Goal: Transaction & Acquisition: Purchase product/service

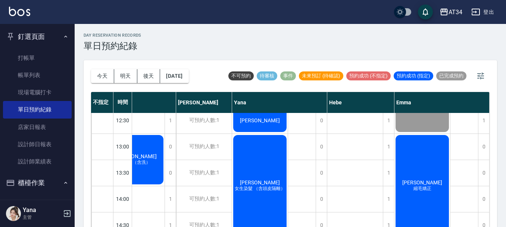
scroll to position [75, 424]
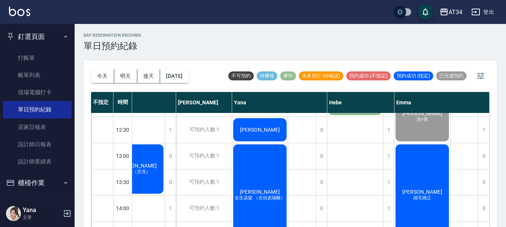
click at [422, 189] on span "[PERSON_NAME]" at bounding box center [422, 191] width 43 height 6
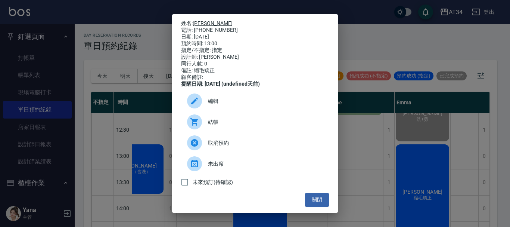
click at [206, 20] on link "[PERSON_NAME]" at bounding box center [213, 23] width 40 height 6
click at [312, 199] on button "關閉" at bounding box center [317, 200] width 24 height 14
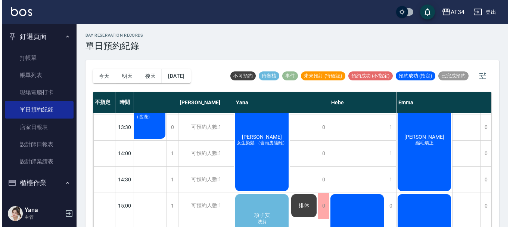
scroll to position [175, 421]
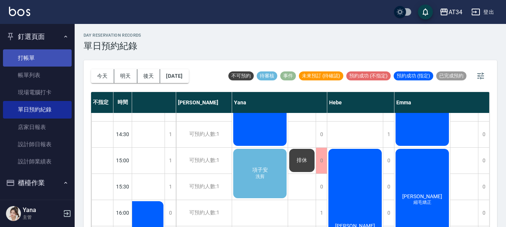
click at [38, 59] on link "打帳單" at bounding box center [37, 57] width 69 height 17
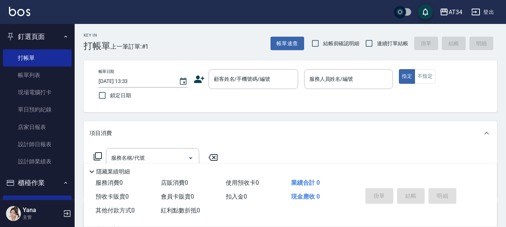
click at [193, 78] on div "帳單日期 2025/09/22 13:33 鎖定日期 顧客姓名/手機號碼/編號 顧客姓名/手機號碼/編號 服務人員姓名/編號 服務人員姓名/編號 指定 不指定" at bounding box center [291, 86] width 396 height 34
click at [195, 78] on icon at bounding box center [199, 79] width 11 height 11
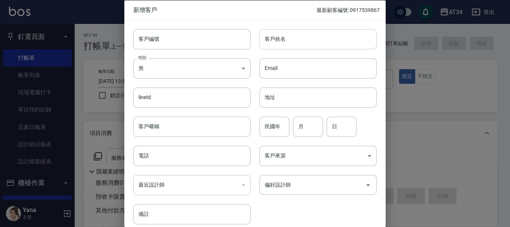
click at [284, 37] on input "客戶姓名" at bounding box center [317, 39] width 117 height 20
type input "0989632342"
click at [278, 125] on input "民國年" at bounding box center [274, 126] width 30 height 20
type input "92"
type input "07"
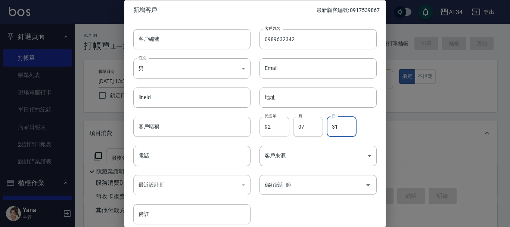
type input "31"
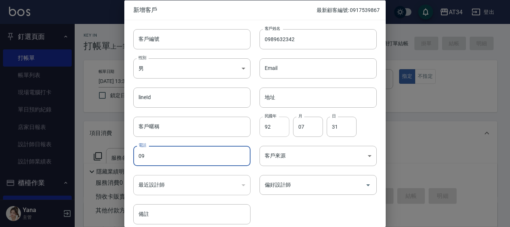
type input "0"
type input "0989632342"
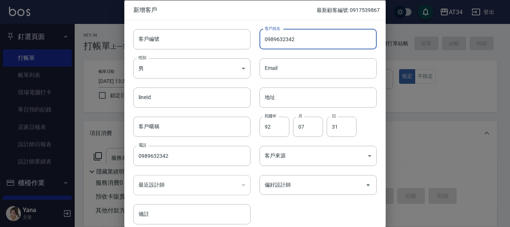
click at [295, 44] on input "0989632342" at bounding box center [317, 39] width 117 height 20
type input "0"
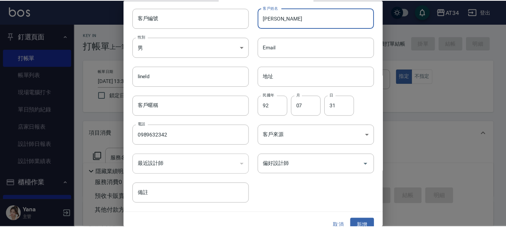
scroll to position [32, 0]
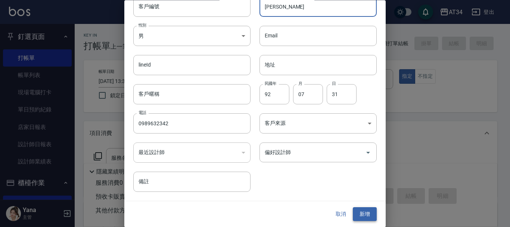
type input "[PERSON_NAME]"
click at [354, 212] on button "新增" at bounding box center [365, 214] width 24 height 14
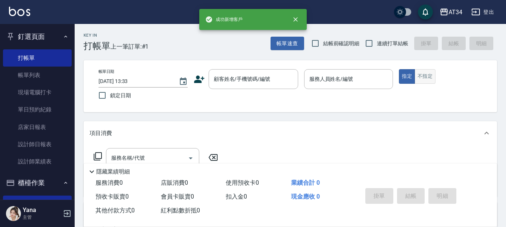
click at [432, 71] on button "不指定" at bounding box center [425, 76] width 21 height 15
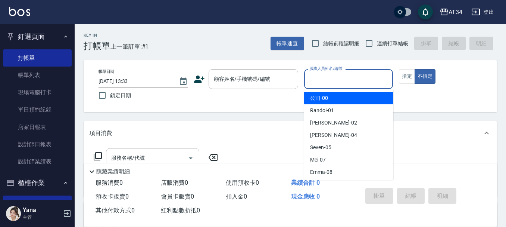
click at [353, 84] on input "服務人員姓名/編號" at bounding box center [348, 78] width 82 height 13
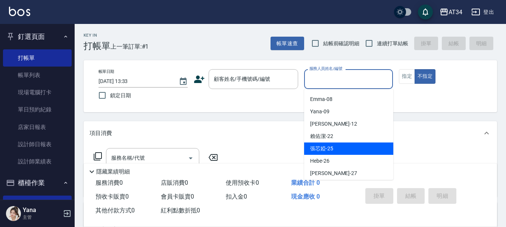
scroll to position [75, 0]
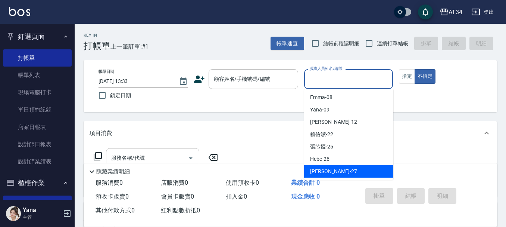
click at [335, 167] on div "[PERSON_NAME] -27" at bounding box center [348, 171] width 89 height 12
type input "[PERSON_NAME]-27"
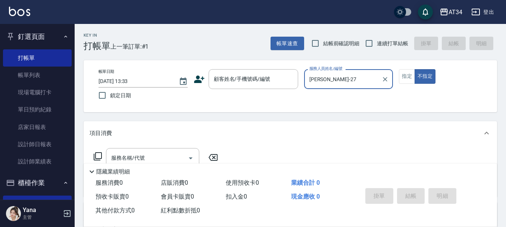
click at [277, 144] on div "項目消費" at bounding box center [290, 133] width 413 height 24
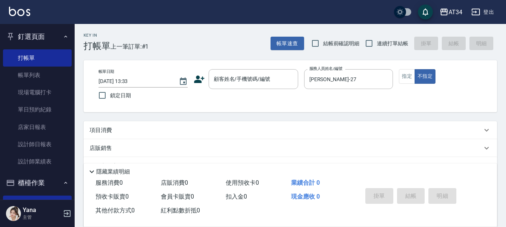
click at [124, 132] on div "項目消費" at bounding box center [286, 130] width 393 height 8
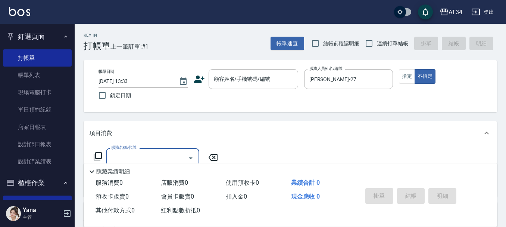
scroll to position [0, 0]
click at [139, 149] on div "服務名稱/代號" at bounding box center [152, 158] width 93 height 20
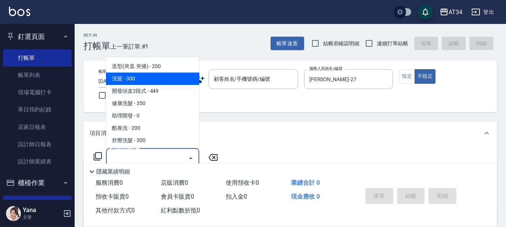
click at [133, 78] on span "洗髮 - 300" at bounding box center [152, 78] width 93 height 12
type input "洗髮(201)"
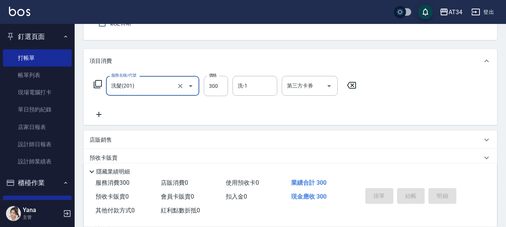
scroll to position [75, 0]
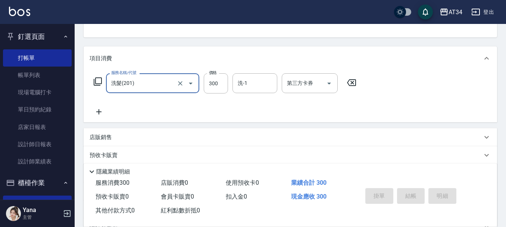
click at [99, 110] on icon at bounding box center [98, 111] width 5 height 5
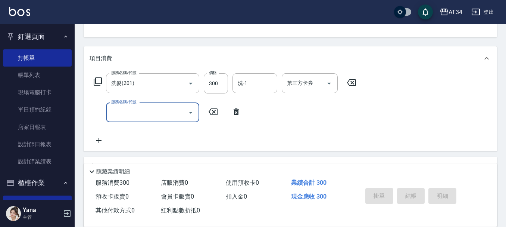
click at [132, 111] on input "服務名稱/代號" at bounding box center [146, 112] width 75 height 13
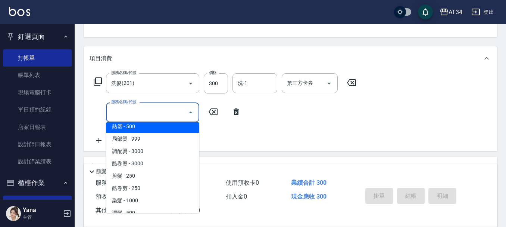
scroll to position [149, 0]
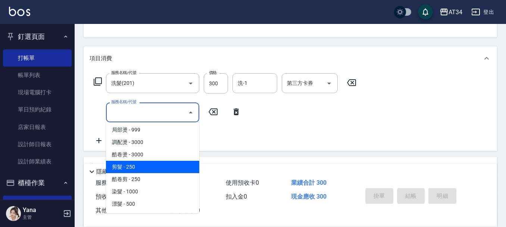
click at [136, 169] on span "剪髮 - 250" at bounding box center [152, 166] width 93 height 12
type input "50"
type input "剪髮(401)"
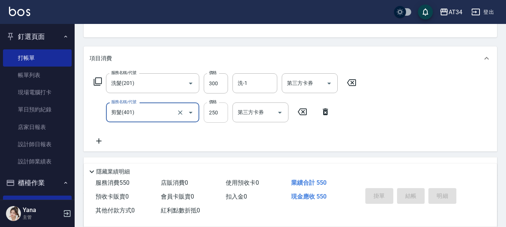
click at [223, 113] on input "250" at bounding box center [216, 112] width 24 height 20
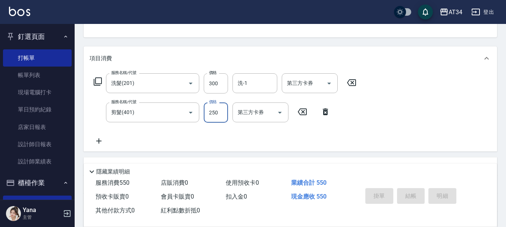
type input "2"
type input "30"
type input "0"
type input "30"
type input "22"
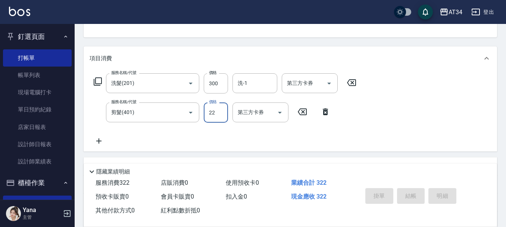
type input "50"
type input "224"
type input "250"
type input "2249"
type input "50"
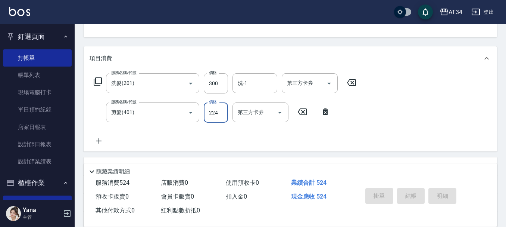
type input "22"
type input "30"
type input "24"
type input "50"
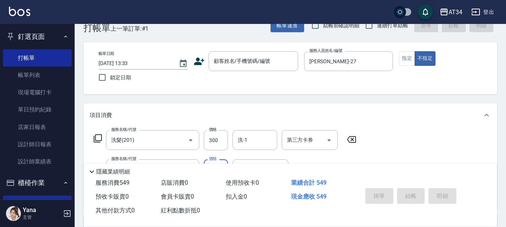
scroll to position [0, 0]
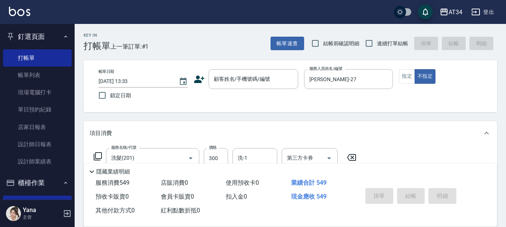
type input "249"
click at [385, 122] on div "項目消費" at bounding box center [290, 133] width 413 height 24
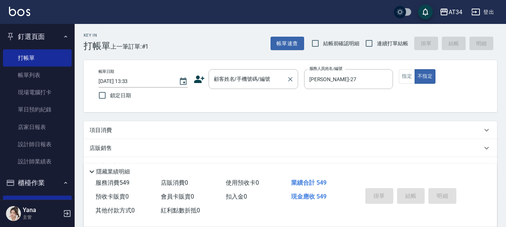
click at [246, 79] on div "顧客姓名/手機號碼/編號 顧客姓名/手機號碼/編號" at bounding box center [254, 79] width 90 height 20
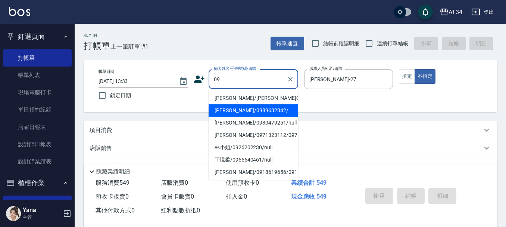
click at [243, 110] on li "[PERSON_NAME]/0989632342/" at bounding box center [254, 110] width 90 height 12
type input "[PERSON_NAME]/0989632342/"
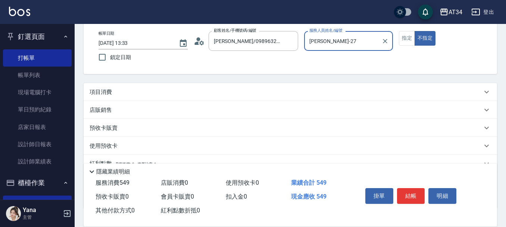
scroll to position [91, 0]
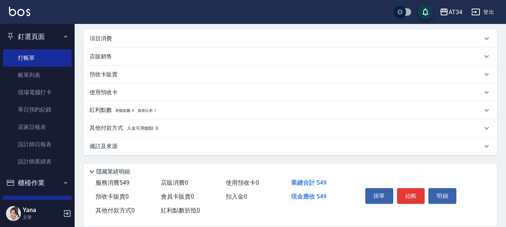
click at [407, 194] on button "結帳" at bounding box center [411, 196] width 28 height 16
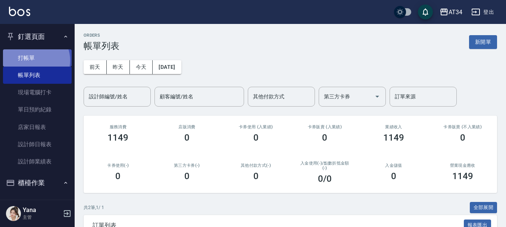
click at [34, 60] on link "打帳單" at bounding box center [37, 57] width 69 height 17
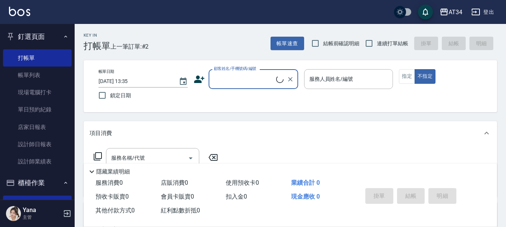
click at [241, 78] on input "顧客姓名/手機號碼/編號" at bounding box center [244, 78] width 64 height 13
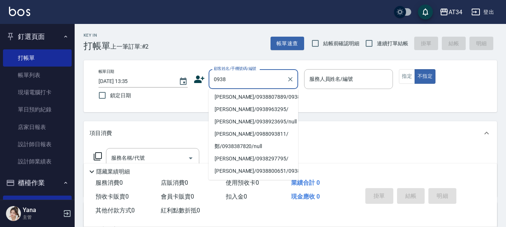
scroll to position [75, 0]
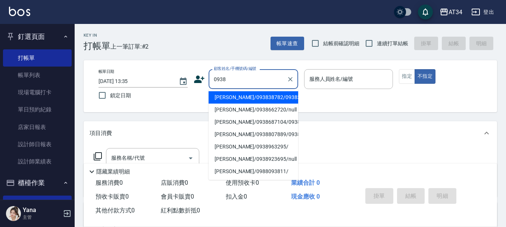
click at [250, 103] on li "[PERSON_NAME]/093838782/0938387820" at bounding box center [254, 97] width 90 height 12
type input "[PERSON_NAME]/093838782/0938387820"
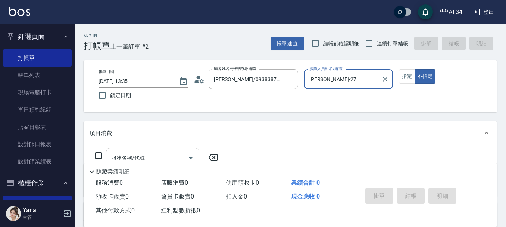
type input "[PERSON_NAME]-27"
click at [416, 75] on button "不指定" at bounding box center [425, 76] width 21 height 15
click at [409, 77] on button "指定" at bounding box center [407, 76] width 16 height 15
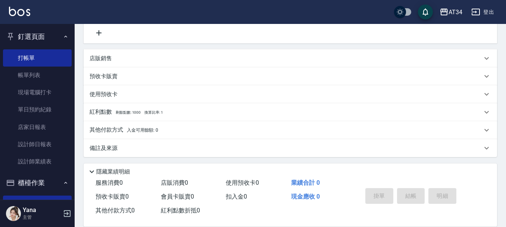
scroll to position [155, 0]
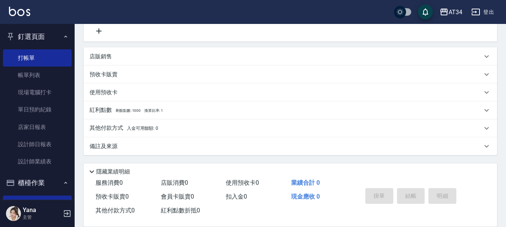
click at [123, 57] on div "店販銷售" at bounding box center [286, 57] width 393 height 8
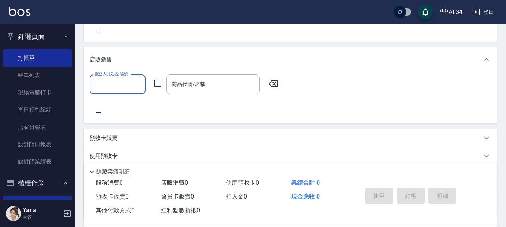
scroll to position [0, 0]
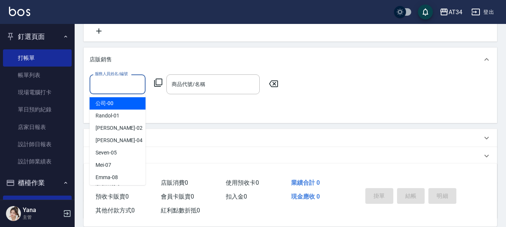
click at [107, 78] on input "服務人員姓名/編號" at bounding box center [117, 84] width 49 height 13
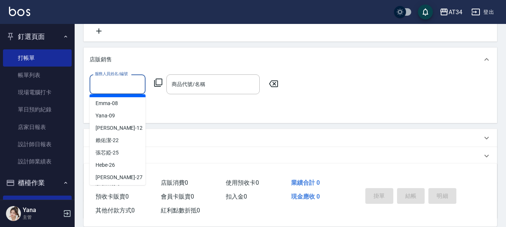
scroll to position [75, 0]
click at [109, 171] on div "[PERSON_NAME] -27" at bounding box center [118, 176] width 56 height 12
type input "[PERSON_NAME]-27"
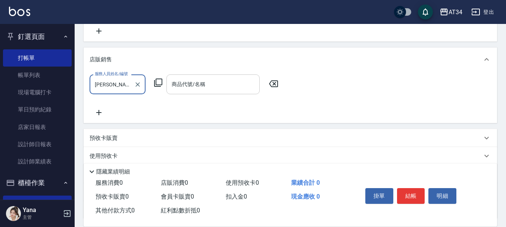
click at [179, 79] on input "商品代號/名稱" at bounding box center [213, 84] width 87 height 13
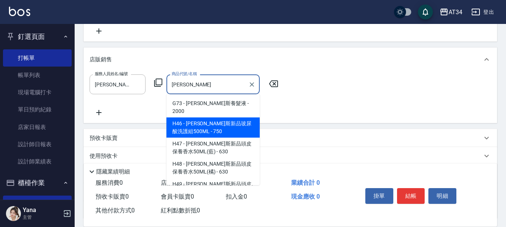
type input "娜普菈內部保濕修護液500ML"
type input "40"
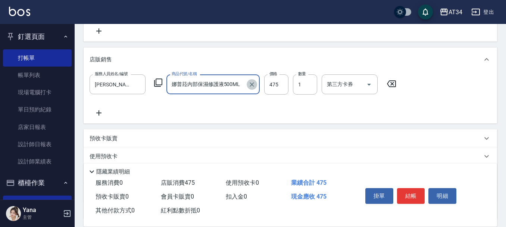
click at [248, 85] on button "Clear" at bounding box center [252, 84] width 10 height 10
type input "0"
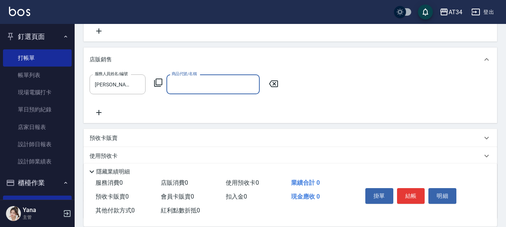
click at [247, 84] on input "商品代號/名稱" at bounding box center [213, 84] width 87 height 13
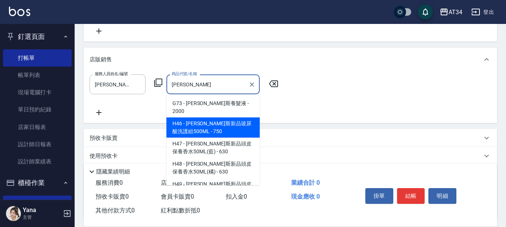
type input "娜普菈內部保濕修護液500ML"
type input "40"
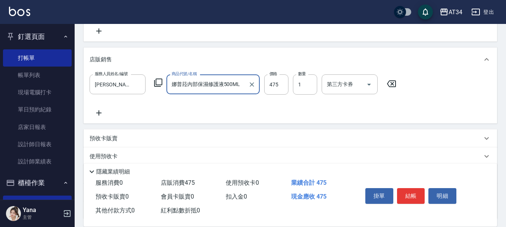
click at [239, 89] on input "娜普菈內部保濕修護液500ML" at bounding box center [207, 84] width 75 height 13
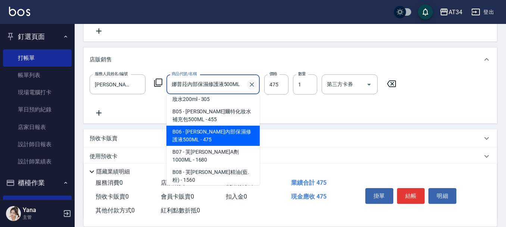
click at [247, 84] on button "Clear" at bounding box center [252, 84] width 10 height 10
type input "0"
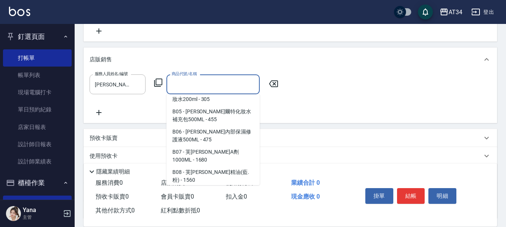
scroll to position [3, 0]
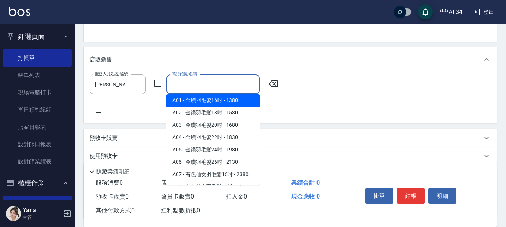
click at [242, 86] on input "商品代號/名稱" at bounding box center [213, 84] width 87 height 13
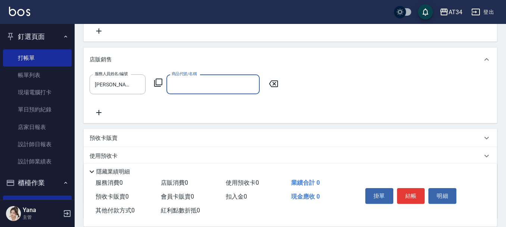
click at [215, 81] on input "商品代號/名稱" at bounding box center [213, 84] width 87 height 13
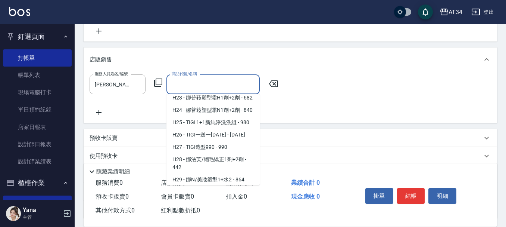
scroll to position [5411, 0]
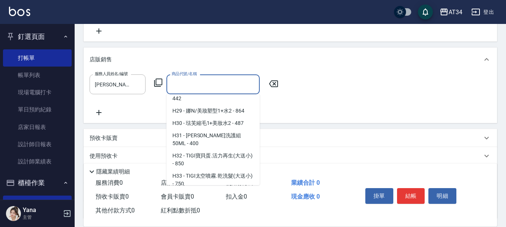
type input "[PERSON_NAME]斯新品玻尿酸洗護組500ML"
type input "70"
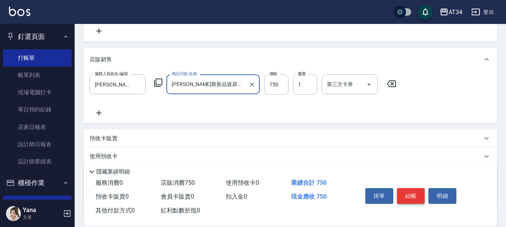
type input "[PERSON_NAME]斯新品玻尿酸洗護組500ML"
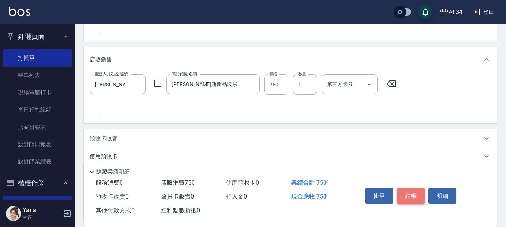
click at [404, 188] on button "結帳" at bounding box center [411, 196] width 28 height 16
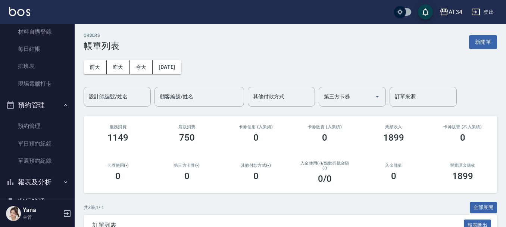
scroll to position [261, 0]
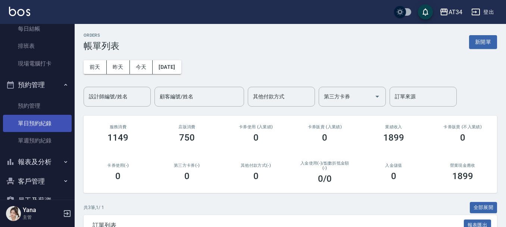
click at [47, 118] on link "單日預約紀錄" at bounding box center [37, 123] width 69 height 17
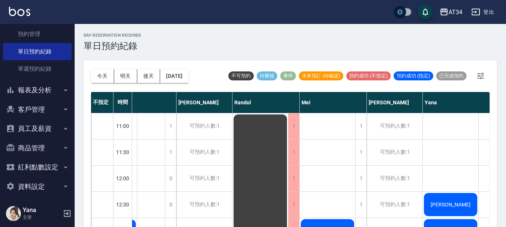
scroll to position [336, 0]
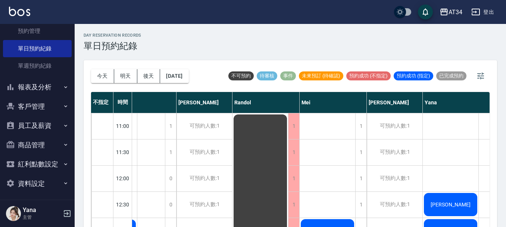
click at [22, 88] on button "報表及分析" at bounding box center [37, 86] width 69 height 19
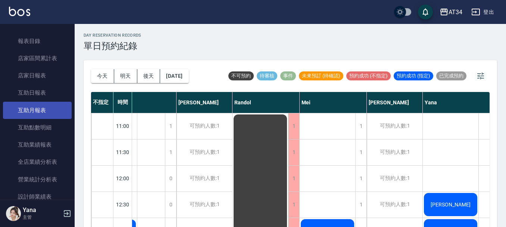
scroll to position [448, 0]
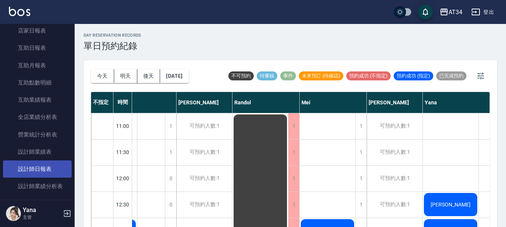
click at [44, 171] on link "設計師日報表" at bounding box center [37, 168] width 69 height 17
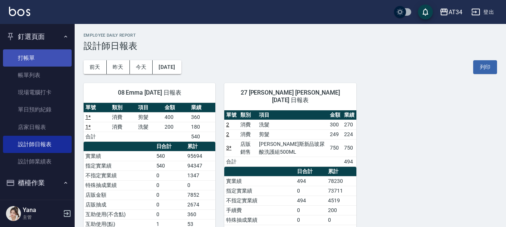
click at [44, 54] on link "打帳單" at bounding box center [37, 57] width 69 height 17
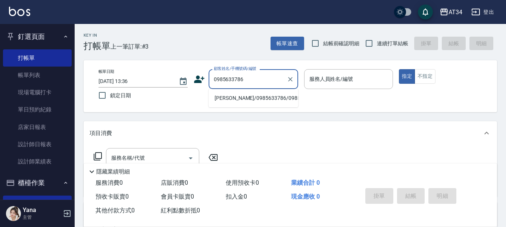
click at [243, 92] on li "[PERSON_NAME]/0985633786/0985633786" at bounding box center [254, 98] width 90 height 12
type input "[PERSON_NAME]/0985633786/0985633786"
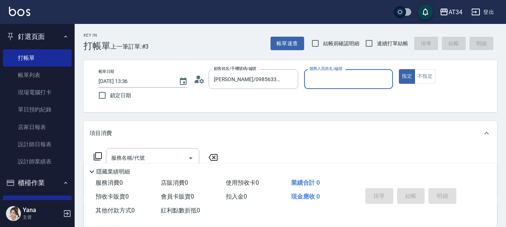
type input "Randol-01"
click at [387, 79] on icon "Clear" at bounding box center [384, 78] width 7 height 7
type input "226"
click at [399, 69] on button "指定" at bounding box center [407, 76] width 16 height 15
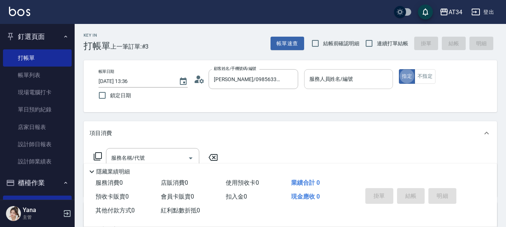
type button "true"
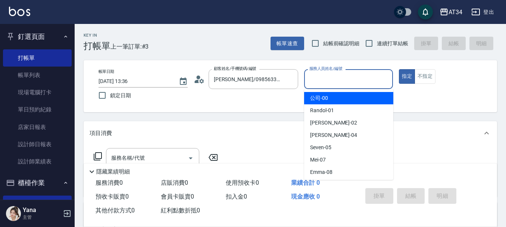
click at [357, 82] on input "服務人員姓名/編號" at bounding box center [348, 78] width 82 height 13
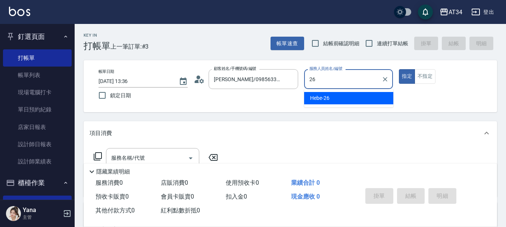
type input "Hebe-26"
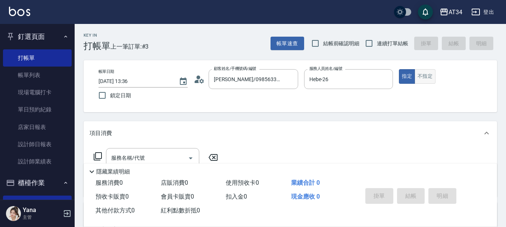
click at [421, 74] on button "不指定" at bounding box center [425, 76] width 21 height 15
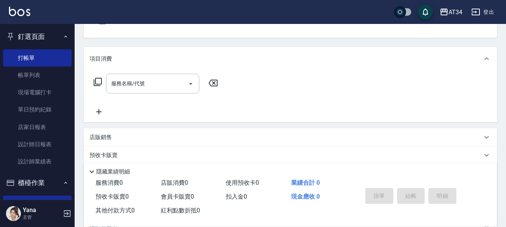
scroll to position [75, 0]
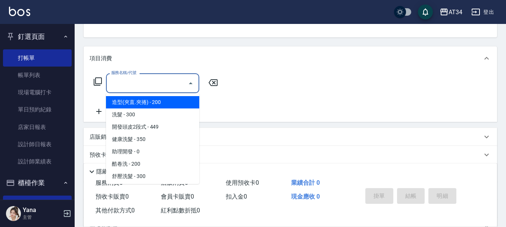
click at [156, 82] on input "服務名稱/代號" at bounding box center [146, 82] width 75 height 13
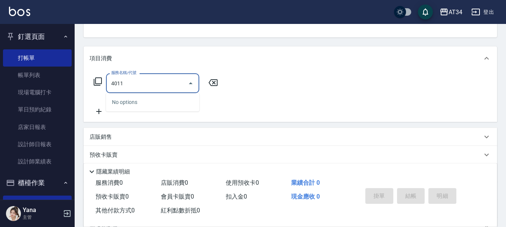
type input "401"
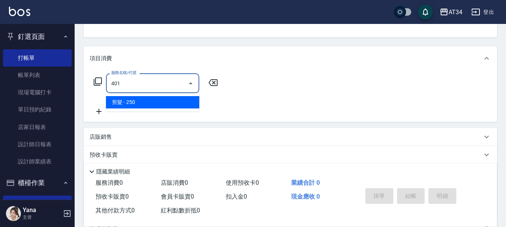
type input "20"
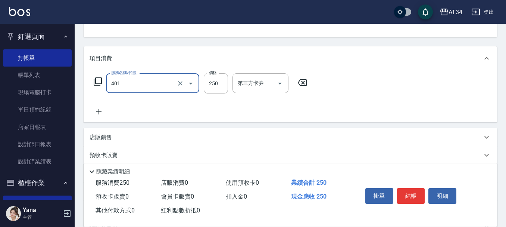
type input "剪髮(401)"
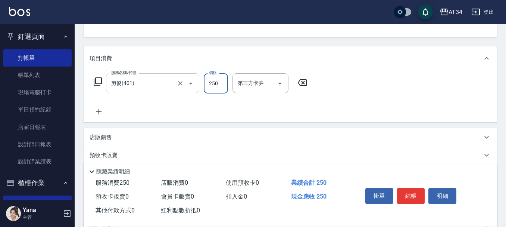
type input "0"
type input "59"
type input "50"
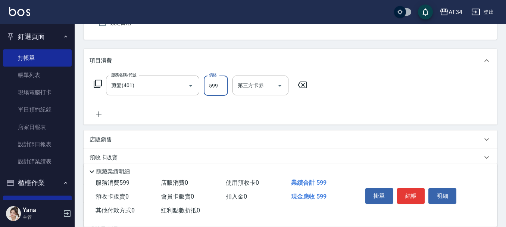
scroll to position [0, 0]
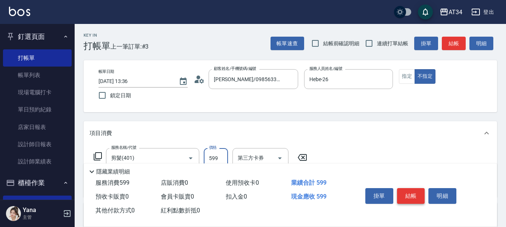
type input "599"
click at [415, 190] on button "結帳" at bounding box center [411, 196] width 28 height 16
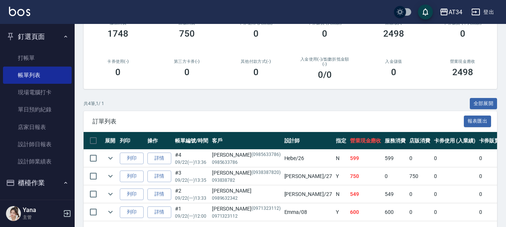
scroll to position [112, 0]
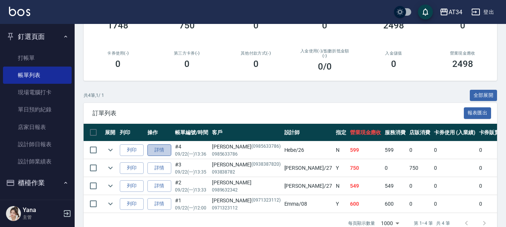
click at [160, 150] on link "詳情" at bounding box center [159, 150] width 24 height 12
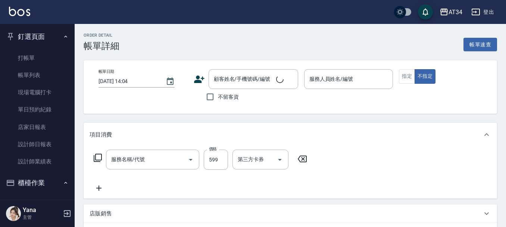
type input "2025/09/22 13:36"
type input "Hebe-26"
type input "50"
type input "[PERSON_NAME]/0985633786/0985633786"
type input "剪髮(401)"
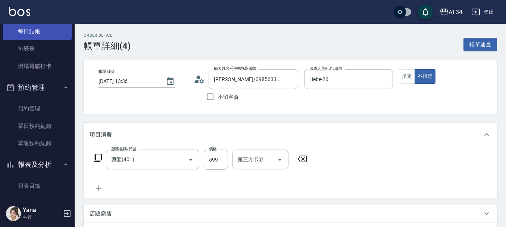
scroll to position [299, 0]
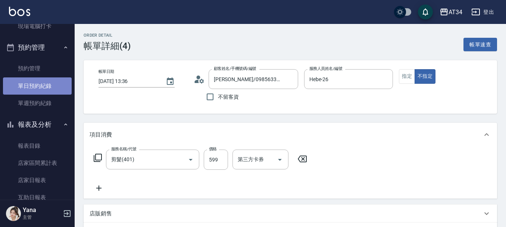
click at [42, 83] on link "單日預約紀錄" at bounding box center [37, 85] width 69 height 17
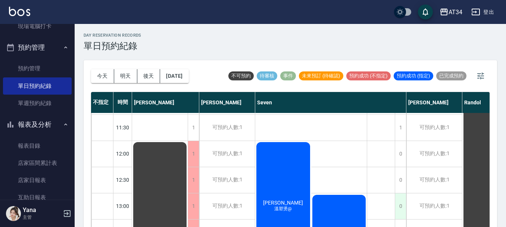
scroll to position [37, 0]
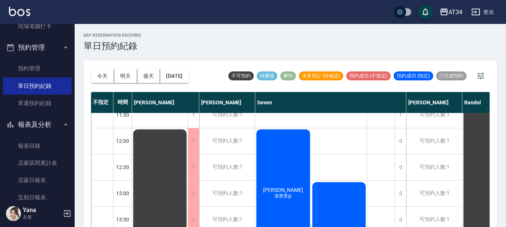
click at [262, 219] on div "陳瓊怡 溫塑燙@" at bounding box center [283, 193] width 56 height 130
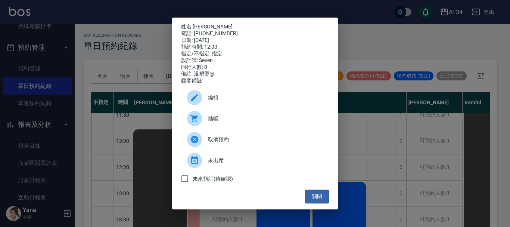
click at [265, 224] on div "姓名: 陳瓊怡 電話: 0916415190 日期: 2025/09/22 預約時間: 12:00 指定/不指定: 指定 設計師: Seven 同行人數: 0…" at bounding box center [255, 113] width 510 height 227
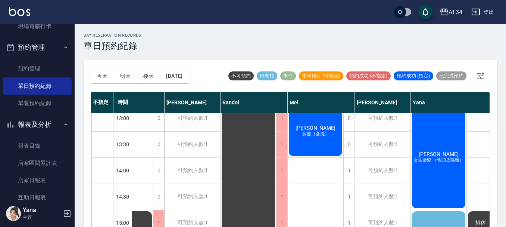
scroll to position [112, 242]
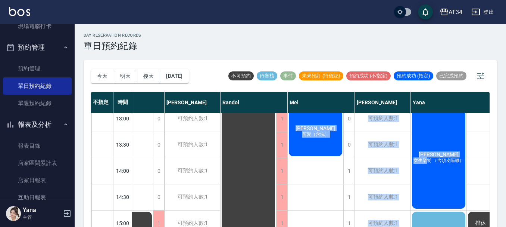
drag, startPoint x: 350, startPoint y: 222, endPoint x: 426, endPoint y: 205, distance: 77.6
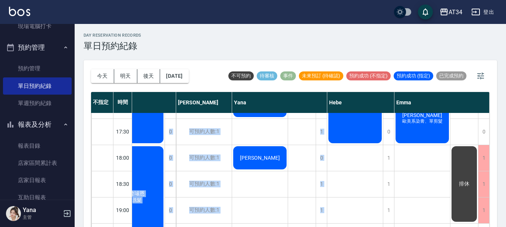
scroll to position [336, 424]
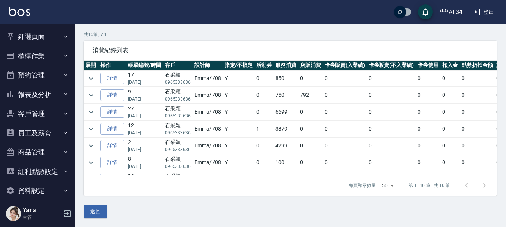
scroll to position [51, 0]
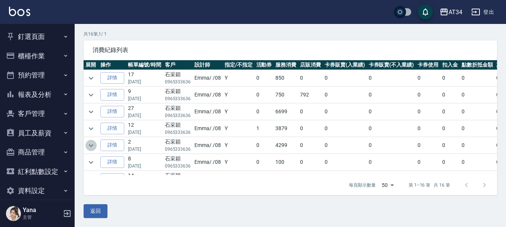
click at [90, 149] on icon "expand row" at bounding box center [91, 145] width 9 height 9
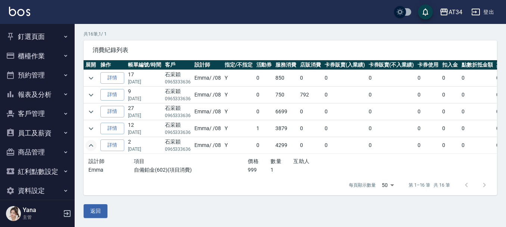
scroll to position [37, 0]
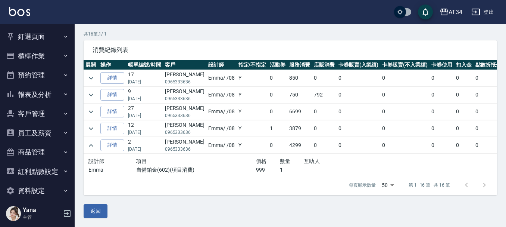
scroll to position [37, 0]
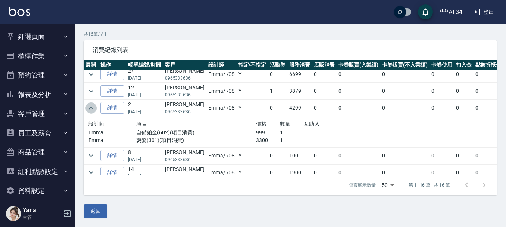
click at [95, 108] on icon "expand row" at bounding box center [91, 107] width 9 height 9
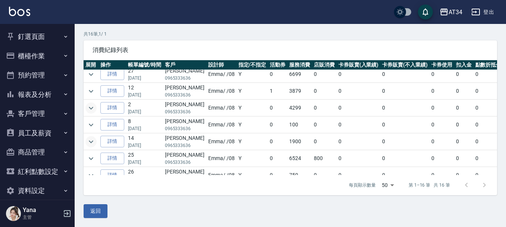
click at [92, 144] on icon "expand row" at bounding box center [91, 141] width 9 height 9
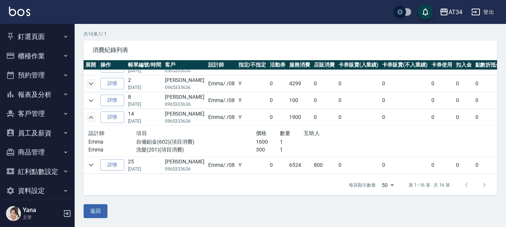
scroll to position [75, 0]
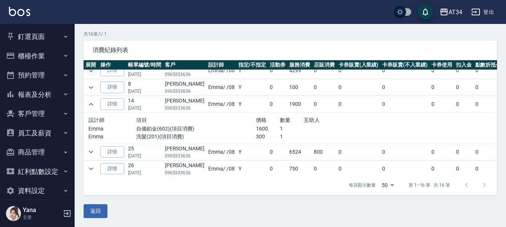
click at [96, 108] on td at bounding box center [91, 104] width 15 height 16
click at [95, 107] on icon "expand row" at bounding box center [91, 104] width 9 height 9
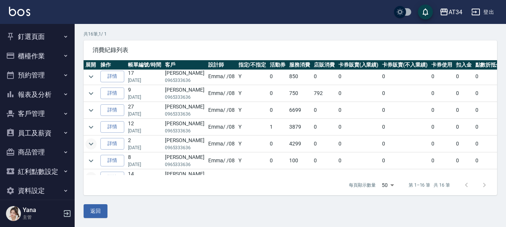
scroll to position [0, 0]
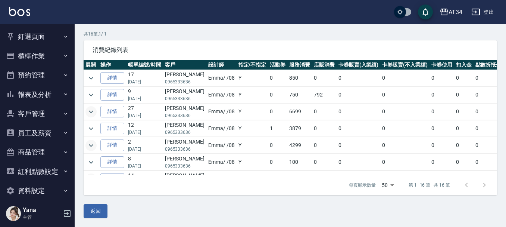
click at [95, 110] on icon "expand row" at bounding box center [91, 111] width 9 height 9
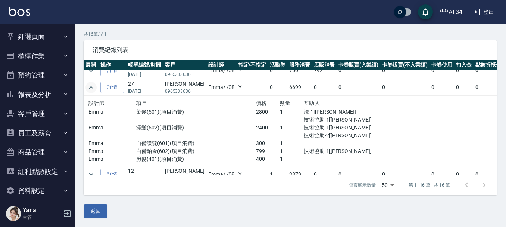
scroll to position [37, 0]
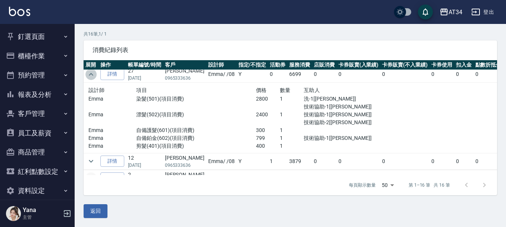
click at [90, 74] on icon "expand row" at bounding box center [91, 74] width 9 height 9
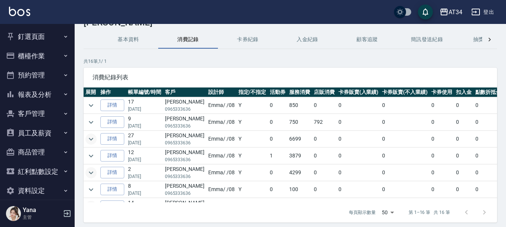
scroll to position [0, 0]
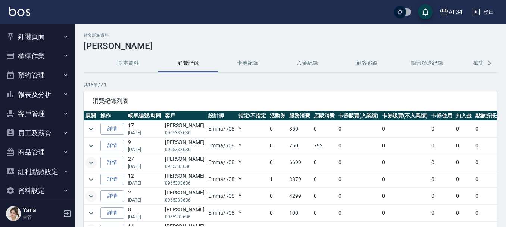
click at [63, 94] on icon "button" at bounding box center [66, 94] width 6 height 6
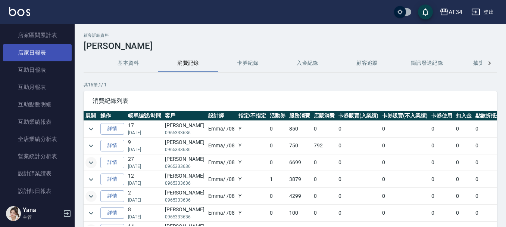
scroll to position [112, 0]
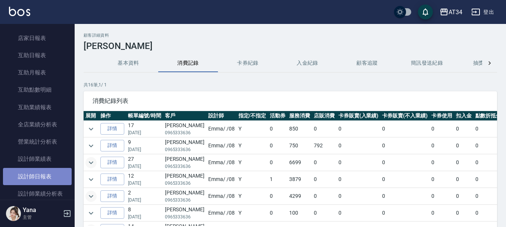
click at [54, 169] on link "設計師日報表" at bounding box center [37, 176] width 69 height 17
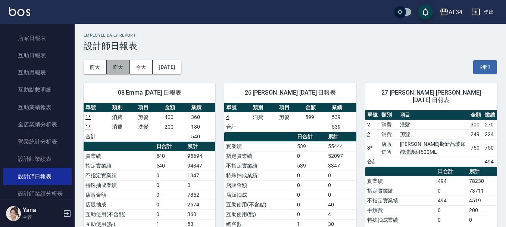
click at [119, 66] on button "昨天" at bounding box center [118, 67] width 23 height 14
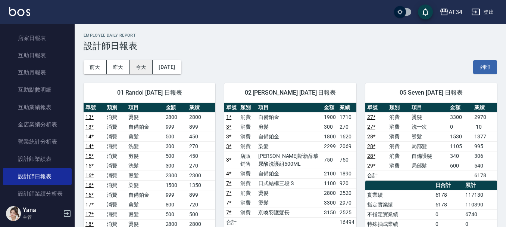
click at [149, 71] on button "今天" at bounding box center [141, 67] width 23 height 14
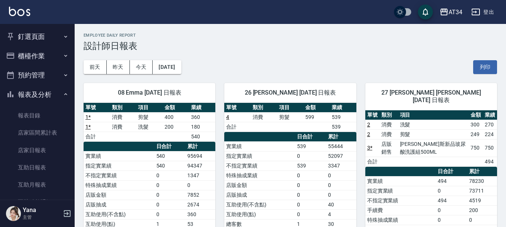
click at [55, 49] on button "櫃檯作業" at bounding box center [37, 55] width 69 height 19
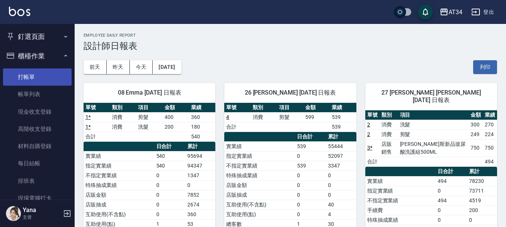
click at [53, 71] on link "打帳單" at bounding box center [37, 76] width 69 height 17
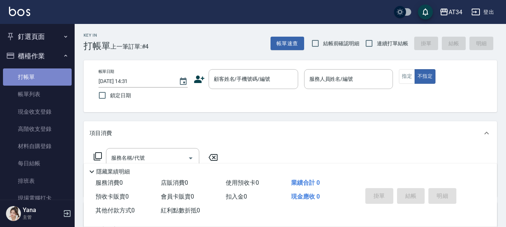
click at [44, 75] on link "打帳單" at bounding box center [37, 76] width 69 height 17
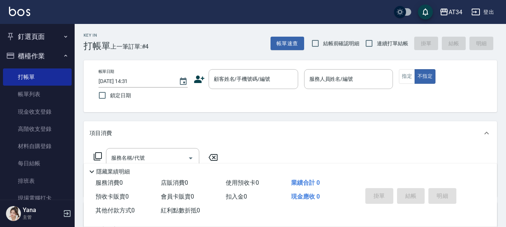
click at [450, 50] on div "帳單速查 結帳前確認明細 連續打單結帳 掛單 結帳 明細" at bounding box center [384, 43] width 227 height 16
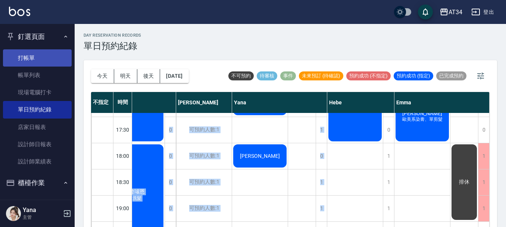
click at [42, 59] on link "打帳單" at bounding box center [37, 57] width 69 height 17
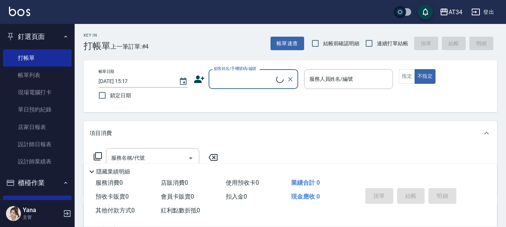
drag, startPoint x: 242, startPoint y: 84, endPoint x: 238, endPoint y: 78, distance: 6.7
click at [242, 84] on input "顧客姓名/手機號碼/編號" at bounding box center [244, 78] width 64 height 13
click at [248, 104] on li "[PERSON_NAME]/0916271855/0916271855" at bounding box center [254, 98] width 90 height 12
type input "[PERSON_NAME]/0916271855/0916271855"
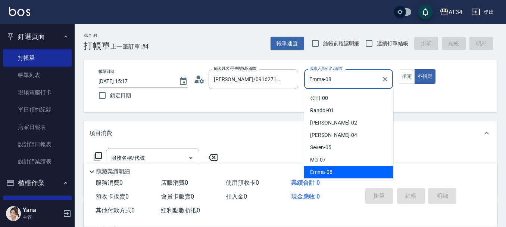
click at [318, 82] on input "Emma-08" at bounding box center [342, 78] width 71 height 13
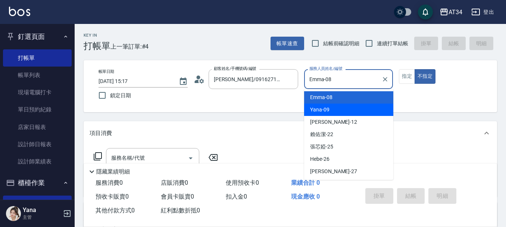
scroll to position [112, 0]
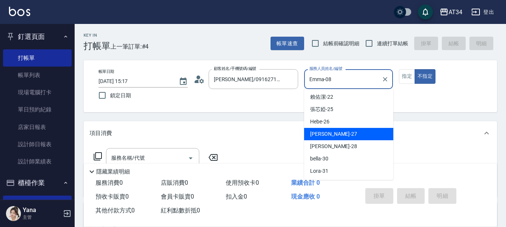
click at [344, 136] on div "[PERSON_NAME] -27" at bounding box center [348, 134] width 89 height 12
type input "[PERSON_NAME]-27"
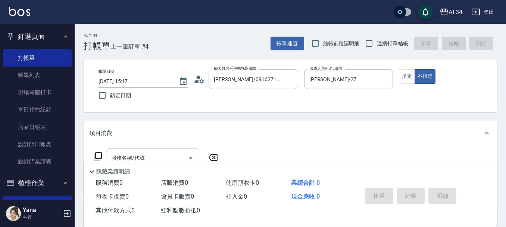
click at [301, 141] on div "項目消費" at bounding box center [290, 133] width 413 height 24
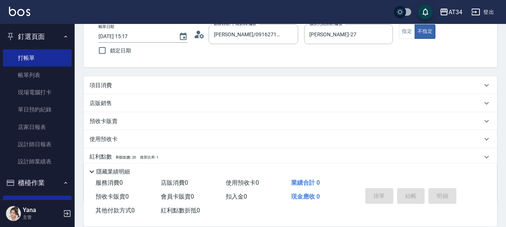
scroll to position [0, 0]
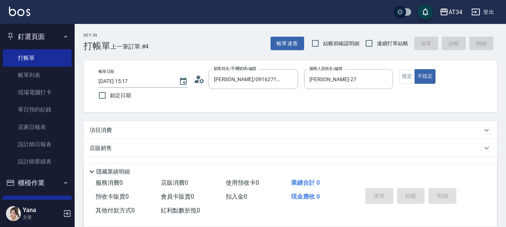
click at [138, 135] on div "項目消費" at bounding box center [290, 130] width 413 height 18
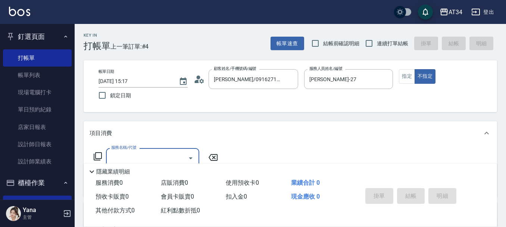
click at [137, 154] on input "服務名稱/代號" at bounding box center [146, 157] width 75 height 13
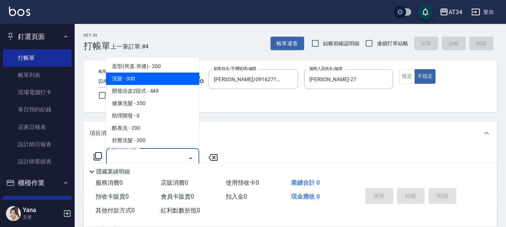
click at [152, 80] on span "洗髮 - 300" at bounding box center [152, 78] width 93 height 12
type input "洗髮(201)"
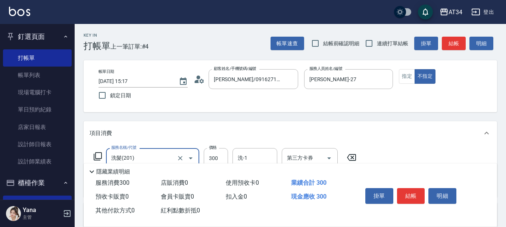
scroll to position [75, 0]
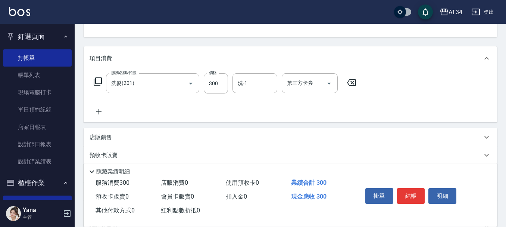
click at [99, 112] on icon at bounding box center [98, 111] width 5 height 5
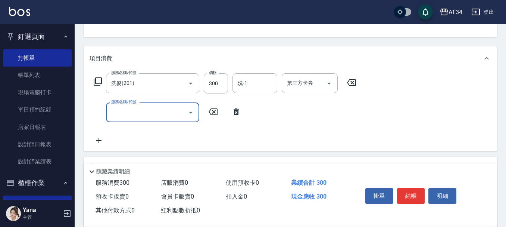
click at [130, 114] on input "服務名稱/代號" at bounding box center [146, 112] width 75 height 13
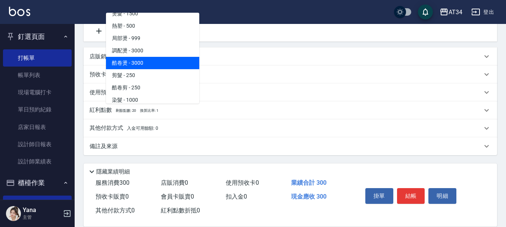
scroll to position [149, 0]
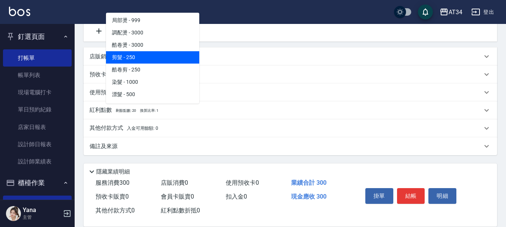
click at [157, 58] on span "剪髮 - 250" at bounding box center [152, 57] width 93 height 12
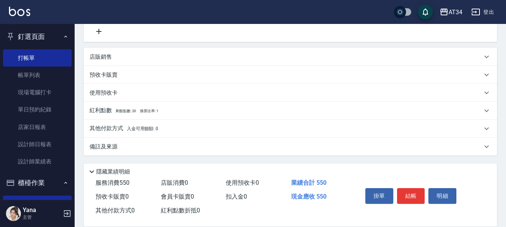
type input "50"
type input "剪髮(401)"
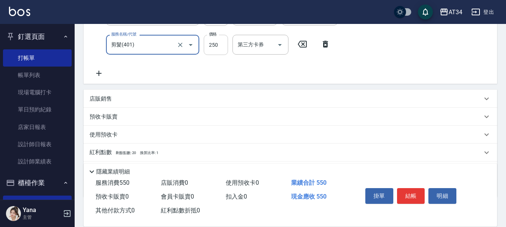
scroll to position [109, 0]
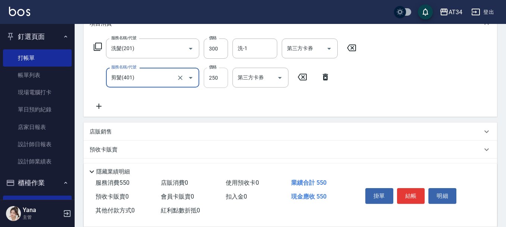
click at [221, 83] on input "250" at bounding box center [216, 78] width 24 height 20
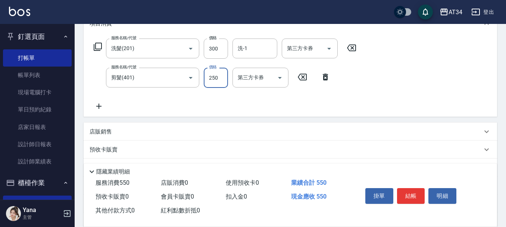
type input "2"
type input "30"
type input "29"
type input "50"
type input "299"
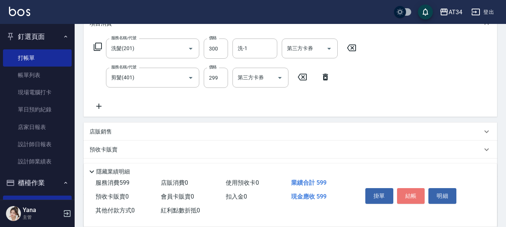
click at [411, 188] on button "結帳" at bounding box center [411, 196] width 28 height 16
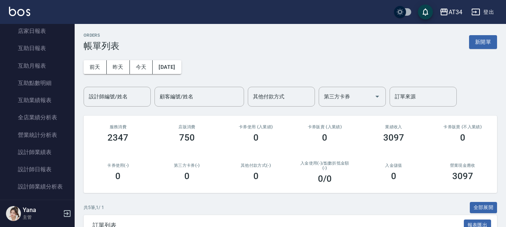
scroll to position [448, 0]
click at [43, 160] on link "設計師日報表" at bounding box center [37, 168] width 69 height 17
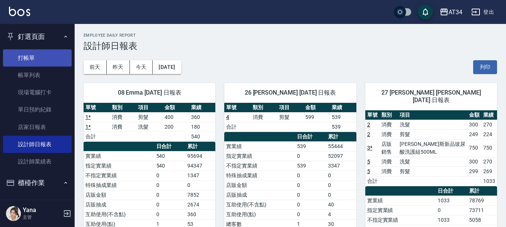
click at [29, 57] on link "打帳單" at bounding box center [37, 57] width 69 height 17
